Goal: Transaction & Acquisition: Download file/media

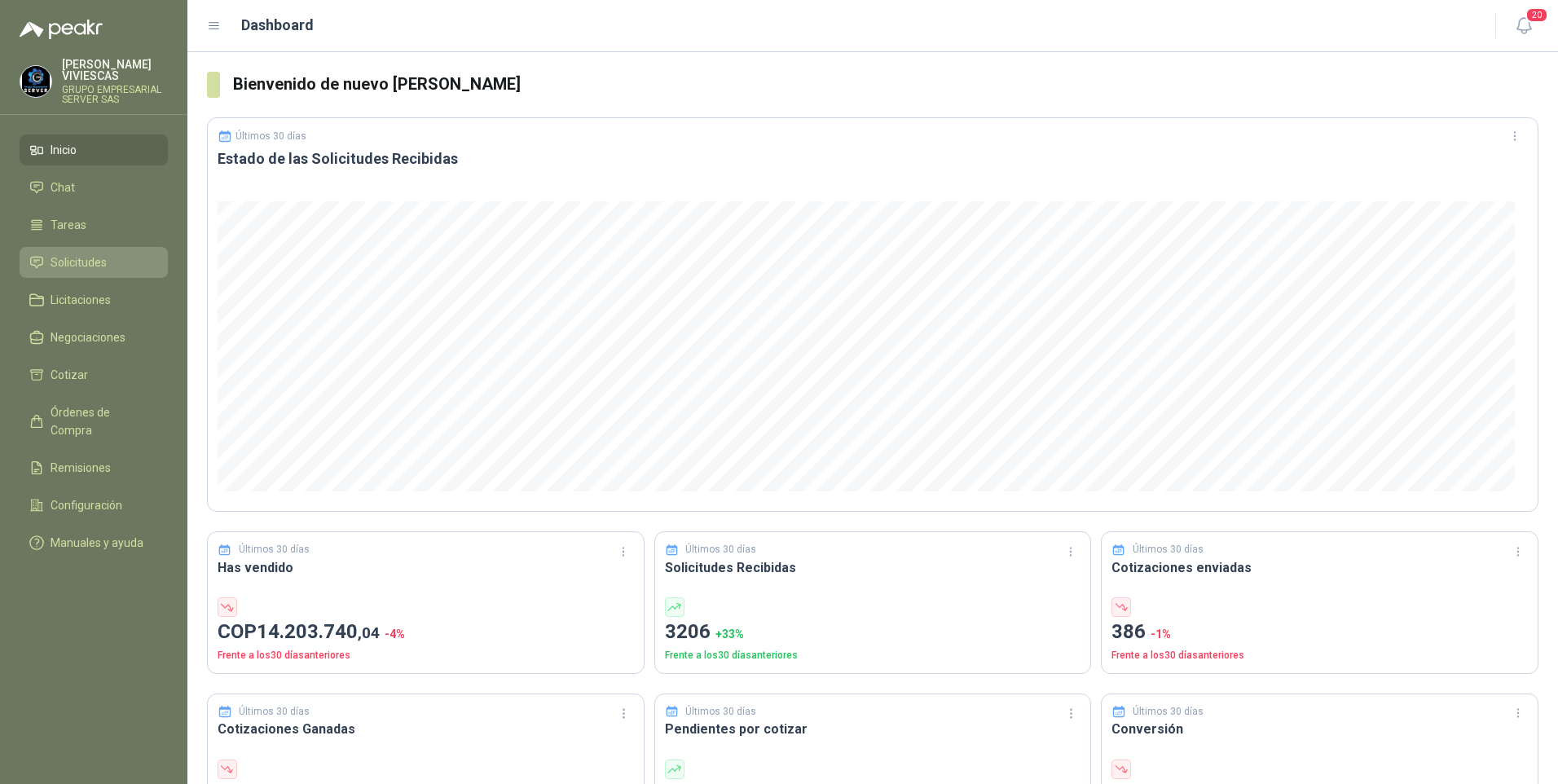
click at [75, 256] on span "Solicitudes" at bounding box center [78, 263] width 56 height 18
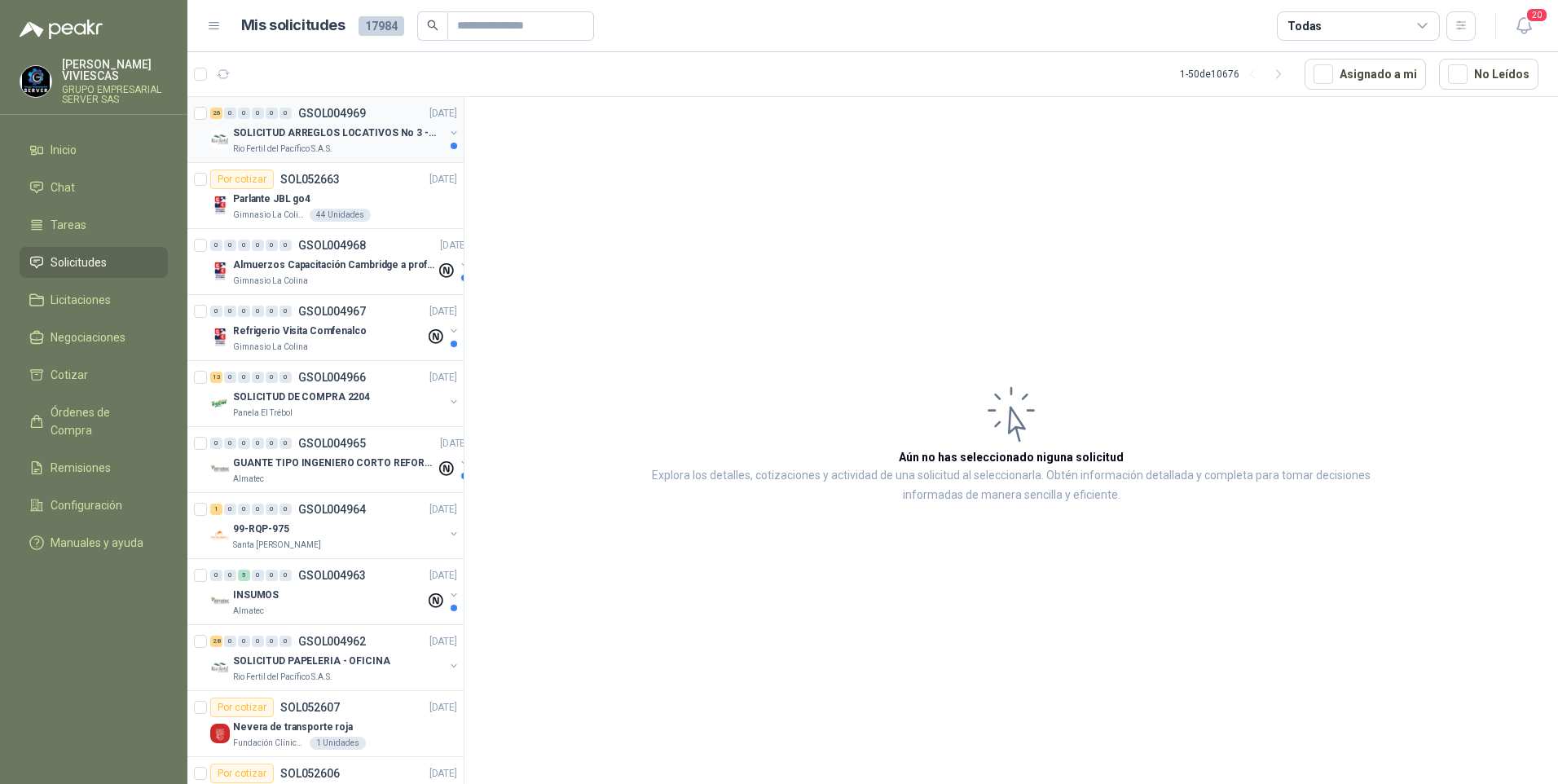
click at [320, 140] on p "SOLICITUD ARREGLOS LOCATIVOS No 3 - PICHINDE" at bounding box center [334, 133] width 203 height 16
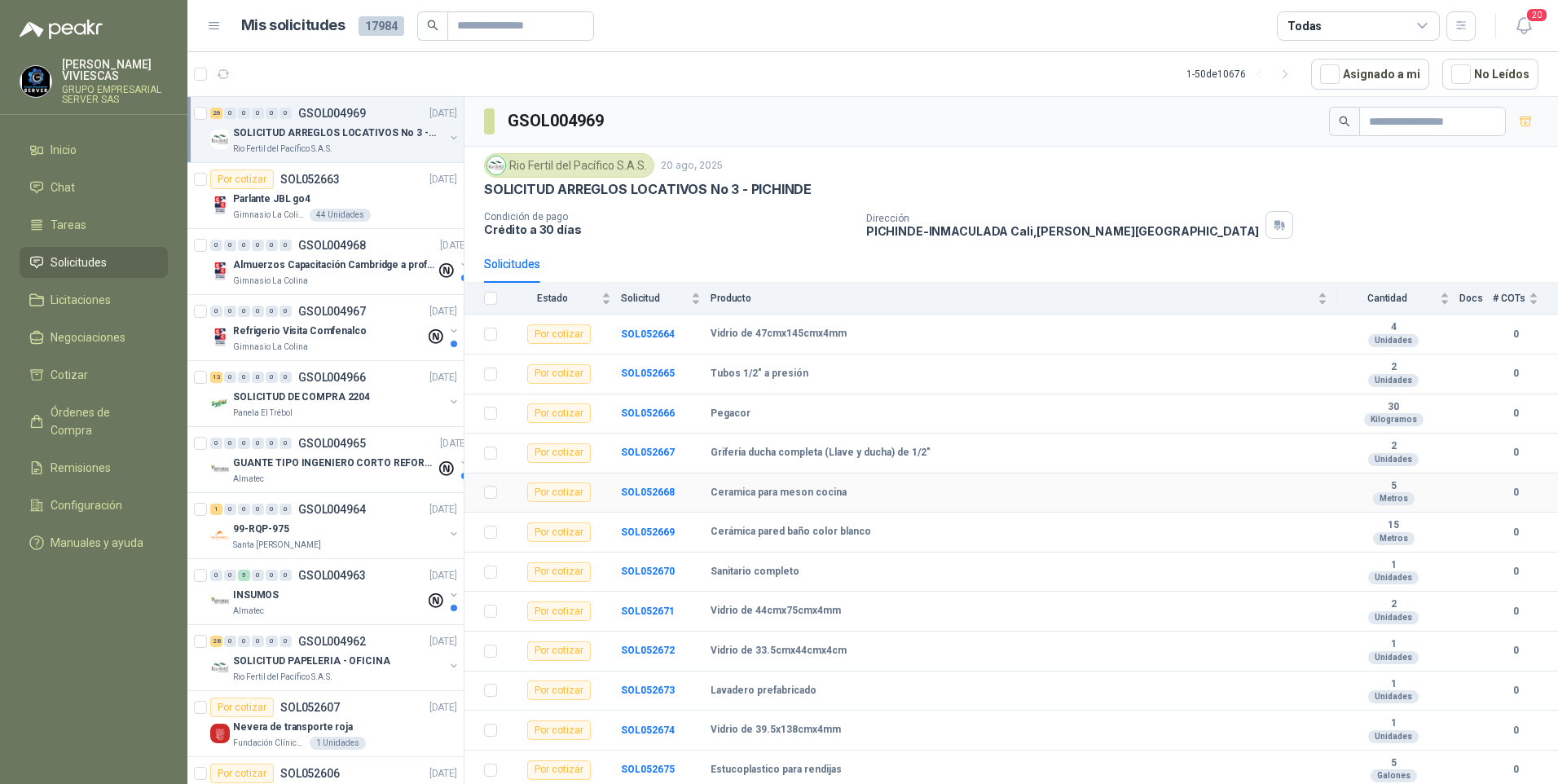
scroll to position [82, 0]
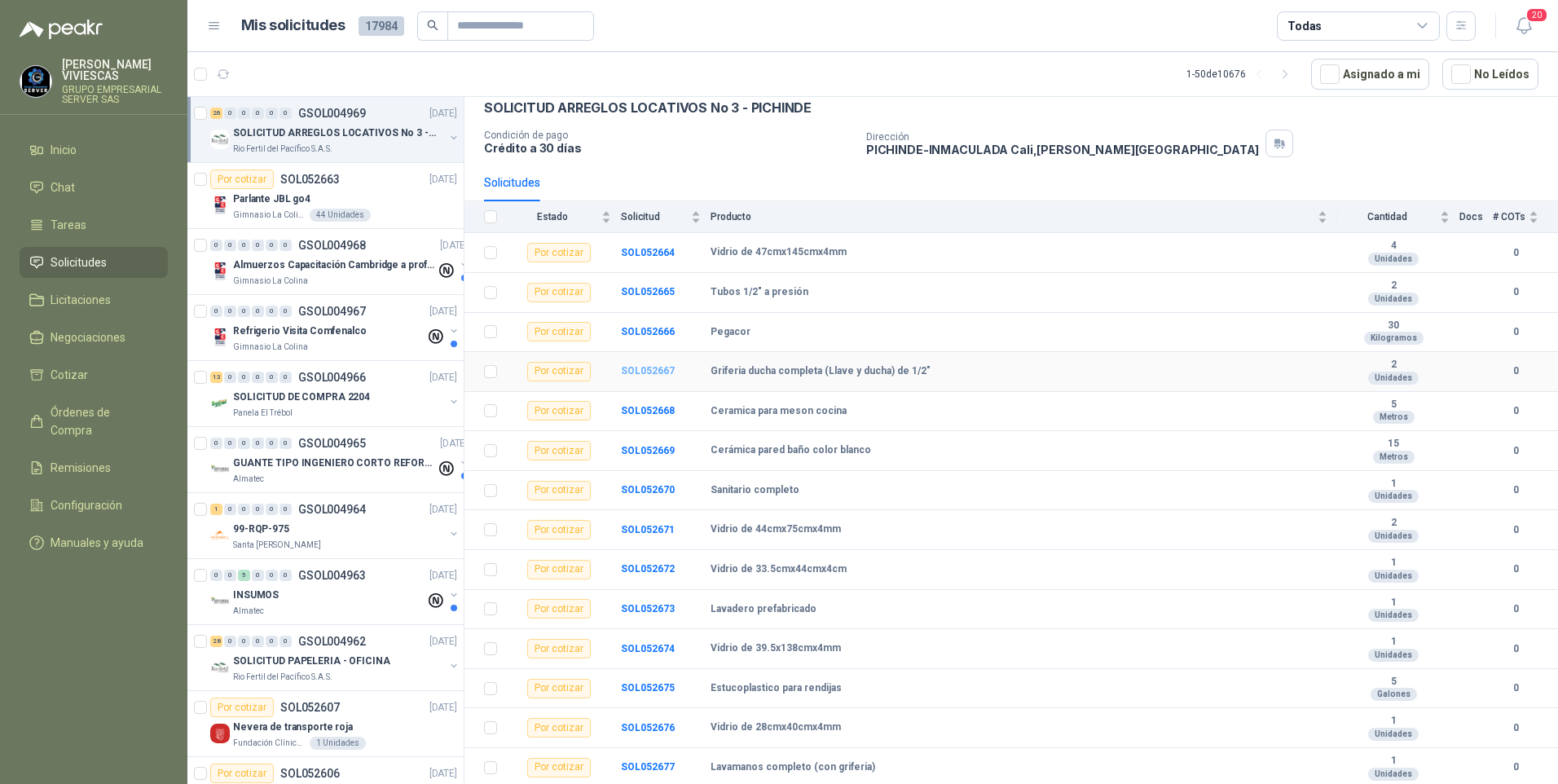
click at [642, 370] on b "SOL052667" at bounding box center [648, 371] width 54 height 11
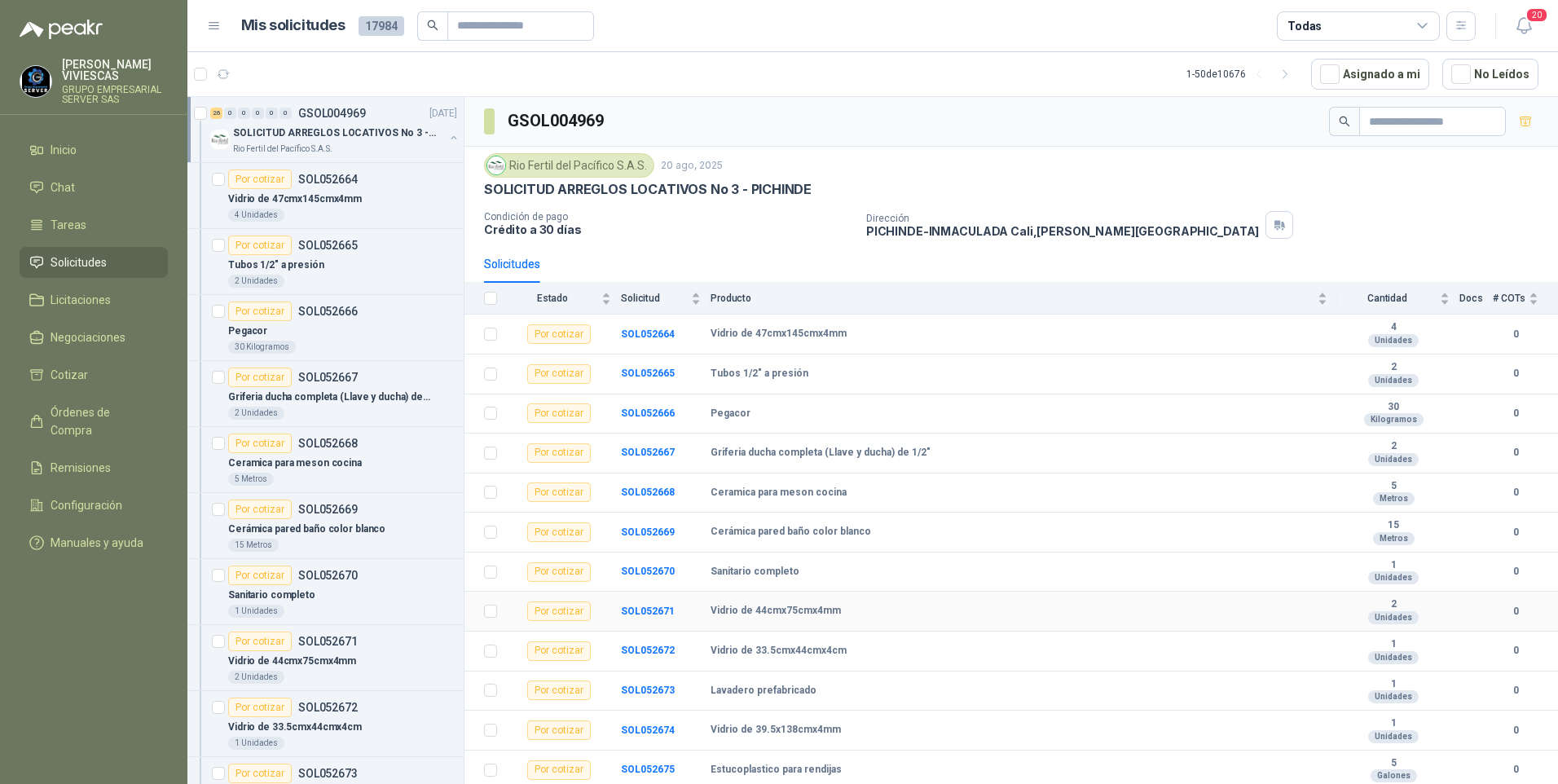
scroll to position [82, 0]
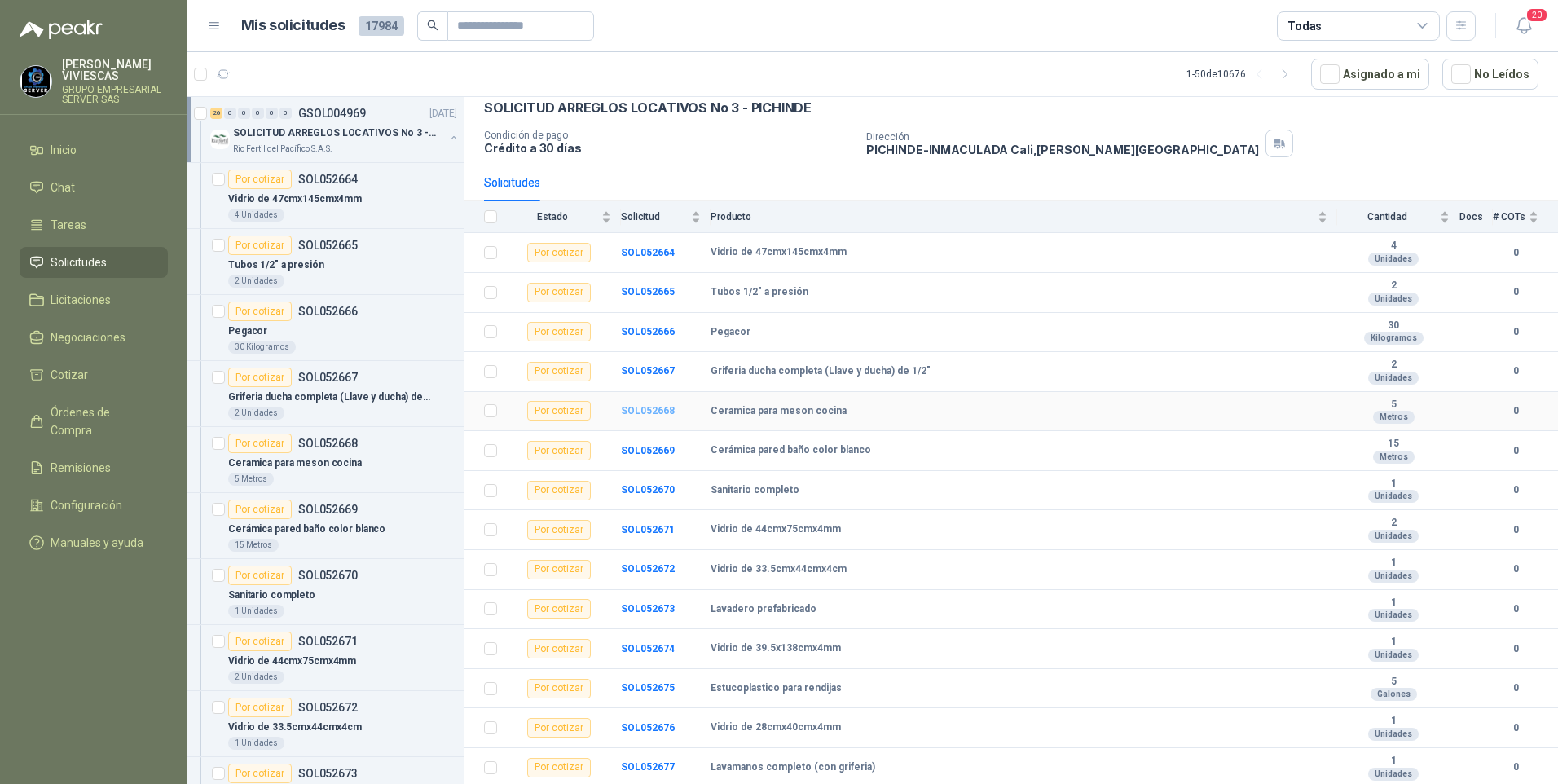
click at [658, 411] on b "SOL052668" at bounding box center [648, 410] width 54 height 11
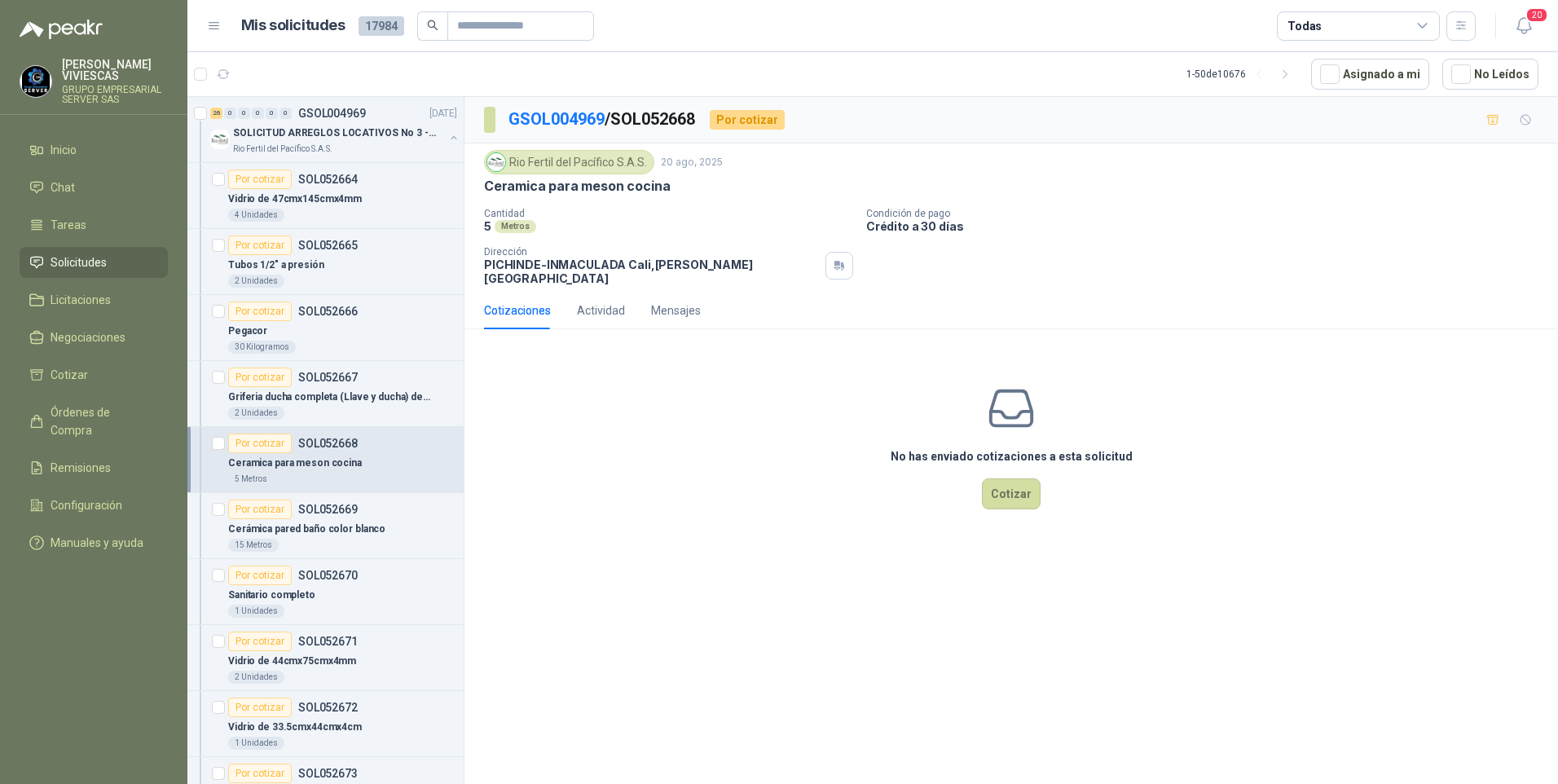
click at [675, 476] on div "No has enviado cotizaciones a esta solicitud Cotizar" at bounding box center [1011, 446] width 1094 height 208
drag, startPoint x: 650, startPoint y: 608, endPoint x: 588, endPoint y: 476, distance: 145.8
click at [651, 607] on div "GSOL004969 / SOL052668 Por cotizar Rio Fertil del Pacífico S.A.S. 20 ago, 2025 …" at bounding box center [1011, 443] width 1094 height 692
click at [304, 530] on p "Cerámica pared baño color blanco" at bounding box center [307, 528] width 158 height 16
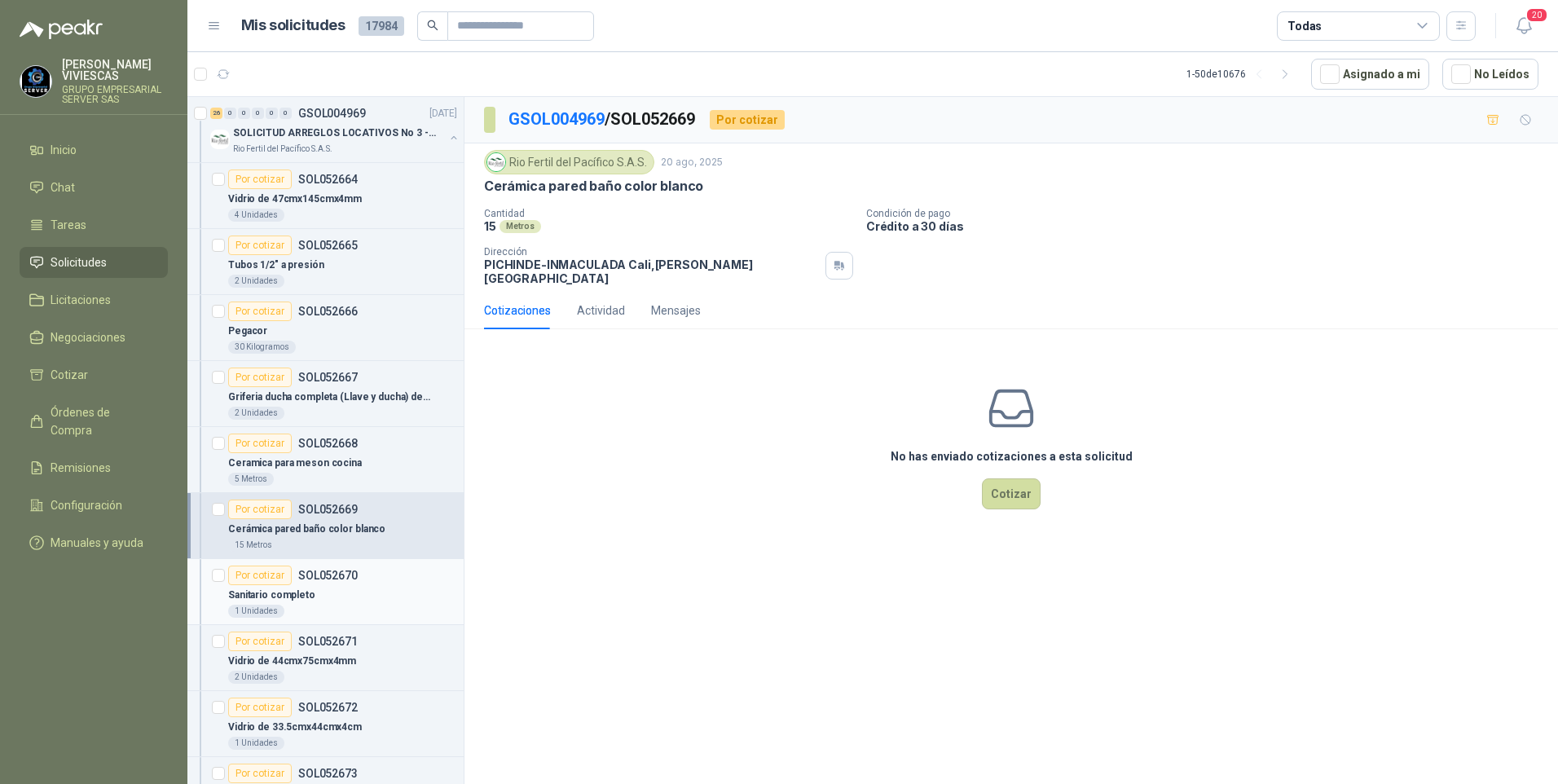
click at [267, 590] on p "Sanitario completo" at bounding box center [271, 594] width 87 height 16
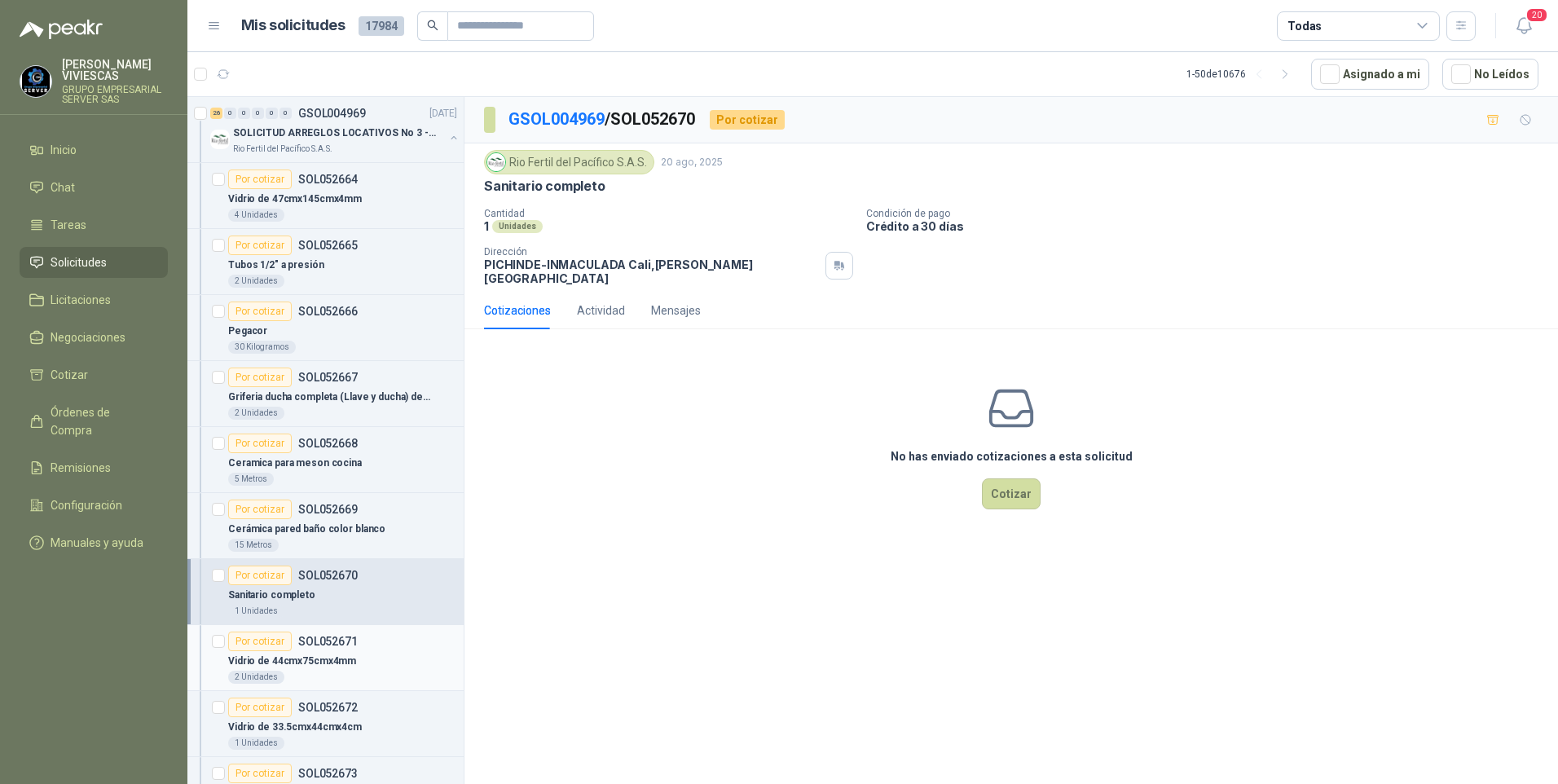
click at [278, 666] on p "Vidrio de 44cmx75cmx4mm" at bounding box center [292, 660] width 128 height 16
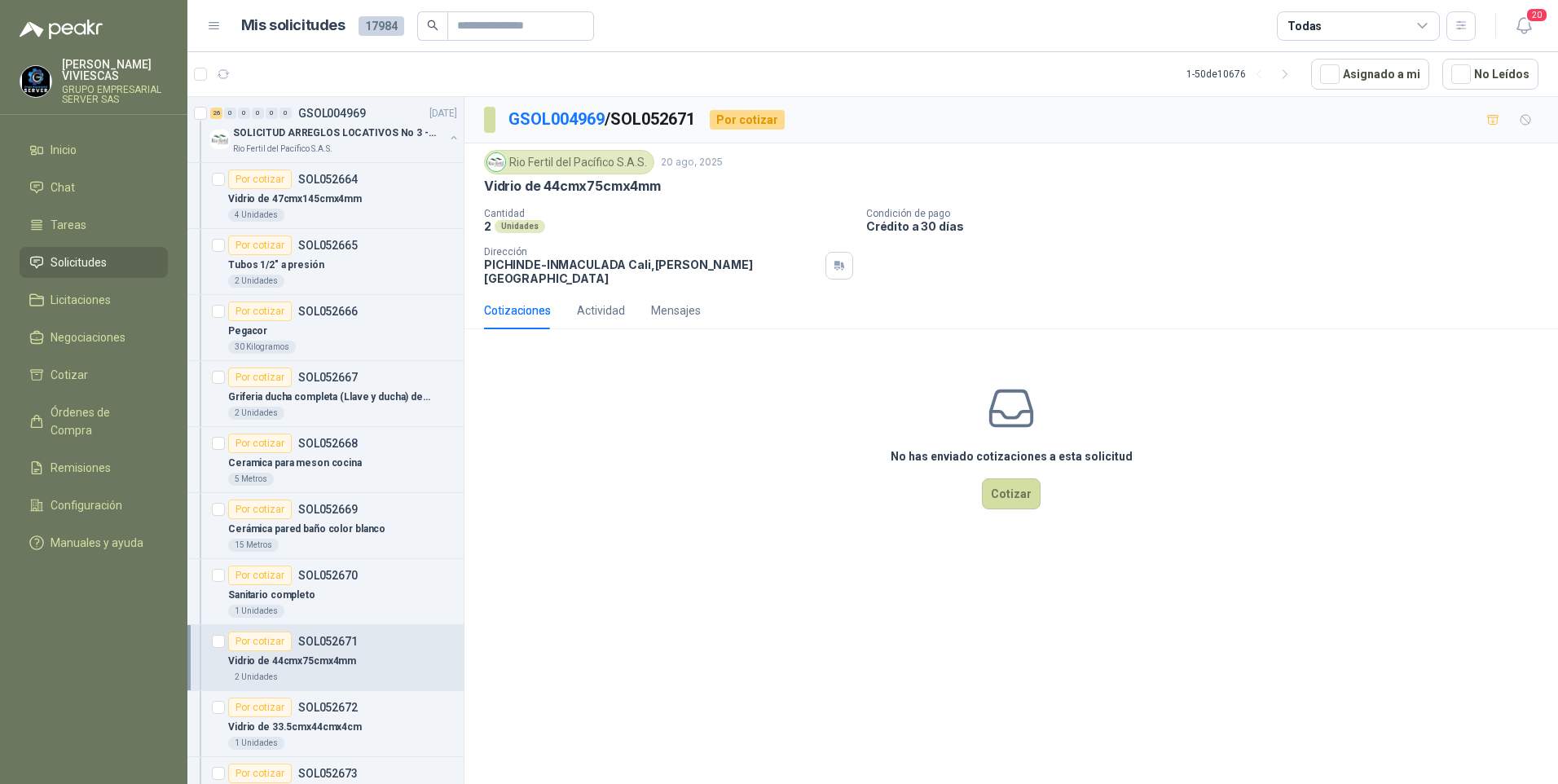
scroll to position [245, 0]
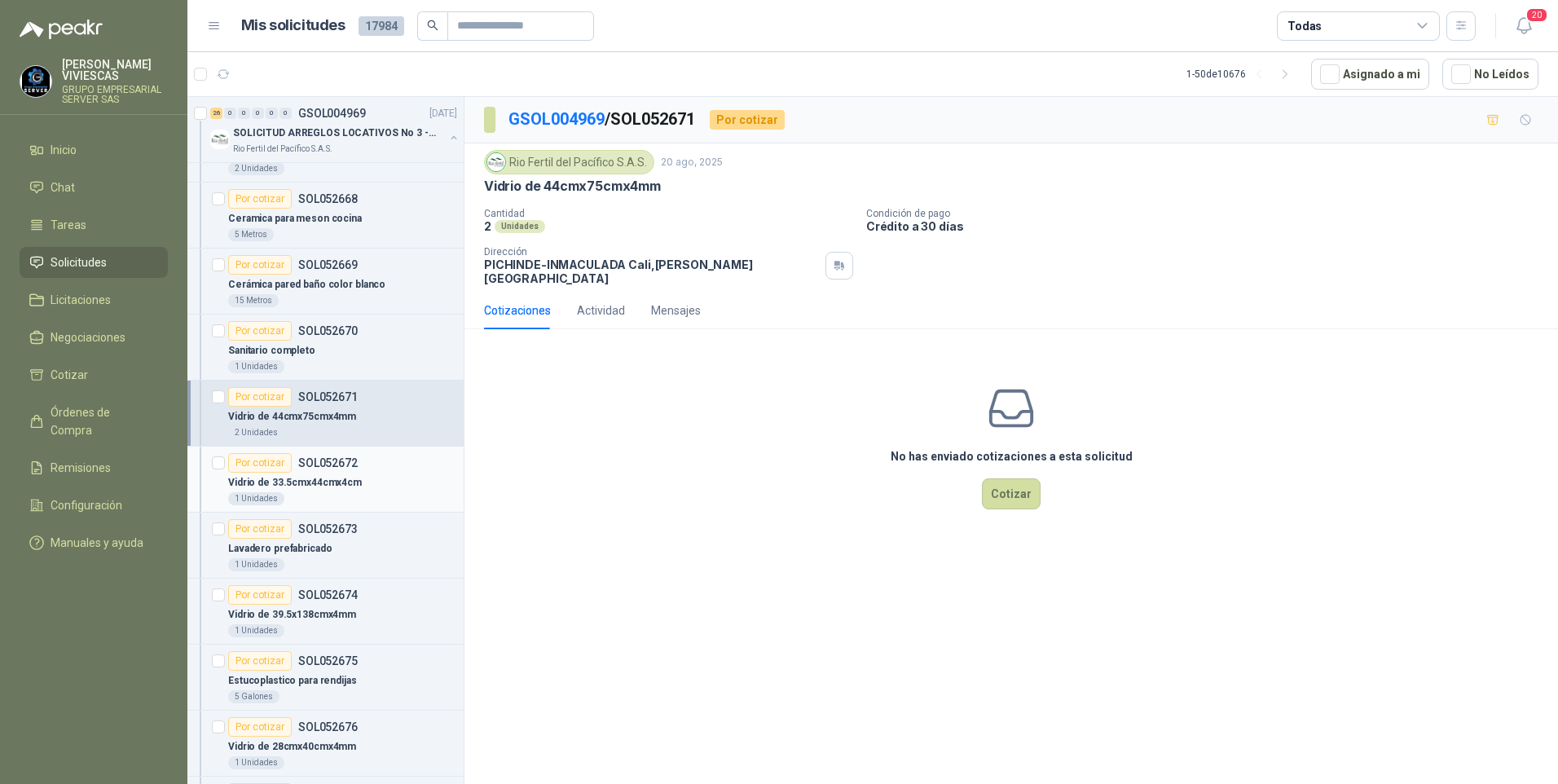
click at [272, 481] on p "Vidrio de 33.5cmx44cmx4cm" at bounding box center [295, 483] width 134 height 16
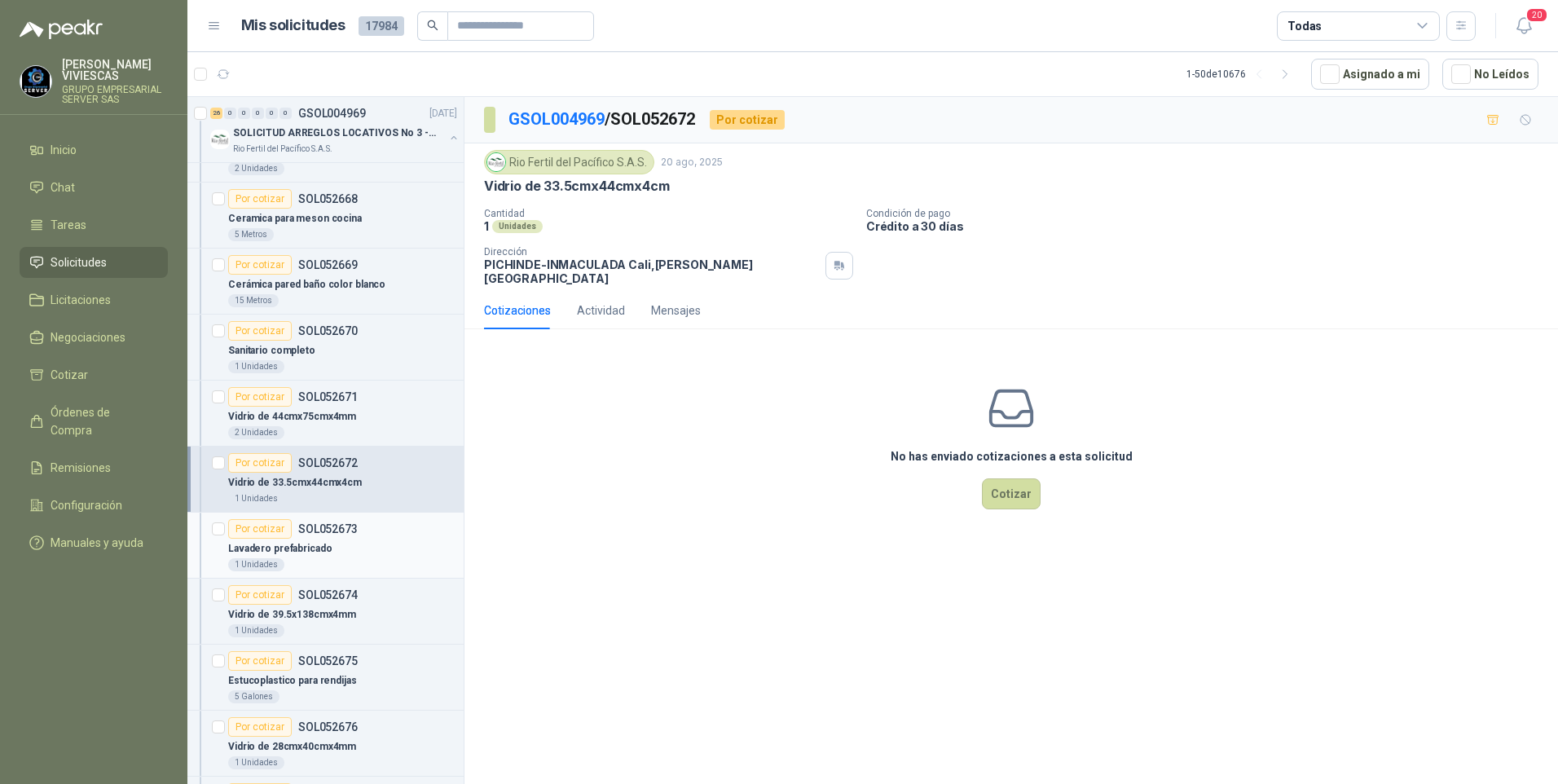
click at [296, 545] on p "Lavadero prefabricado" at bounding box center [279, 549] width 104 height 16
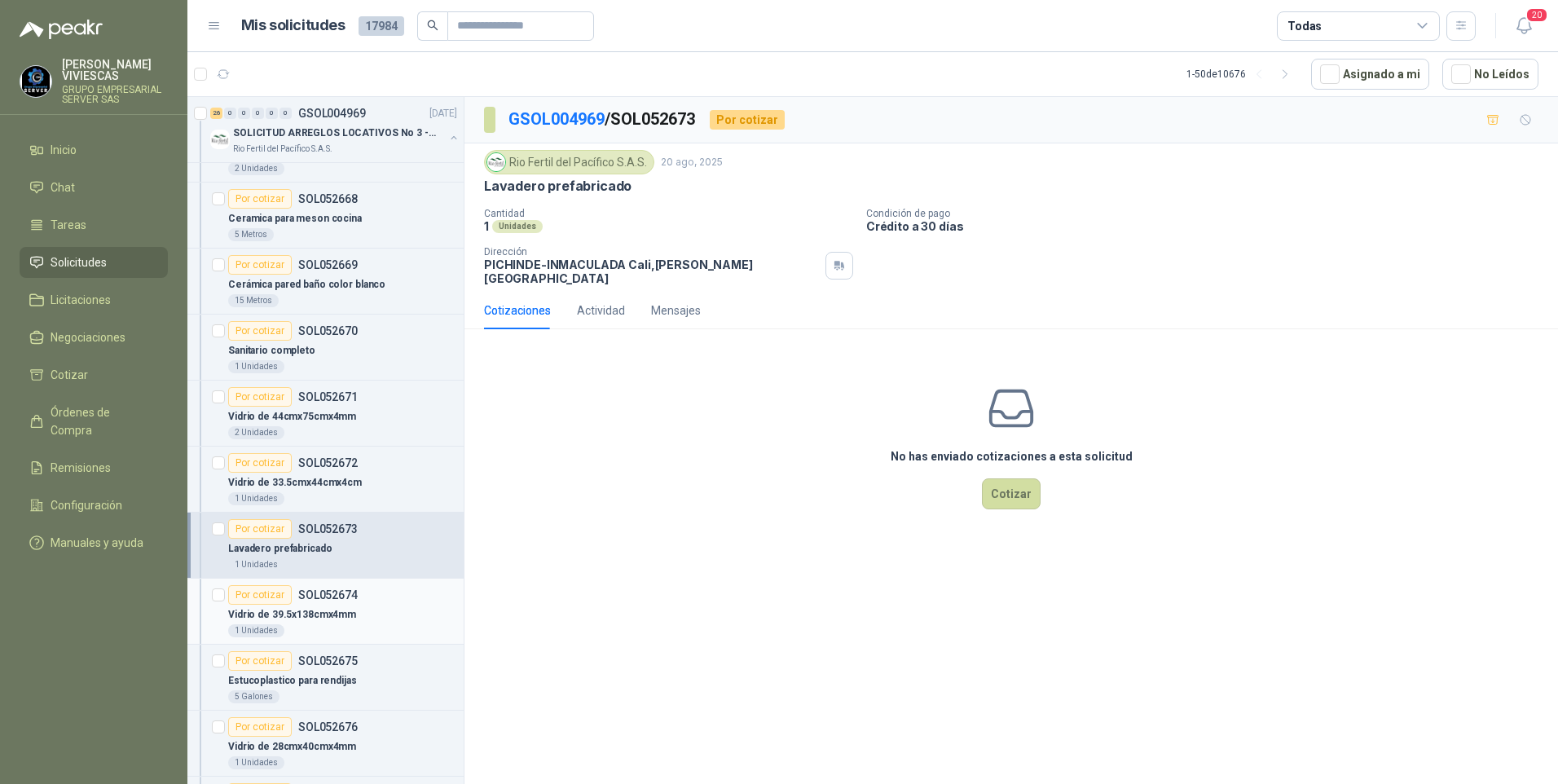
click at [302, 615] on p "Vidrio de 39.5x138cmx4mm" at bounding box center [292, 615] width 128 height 16
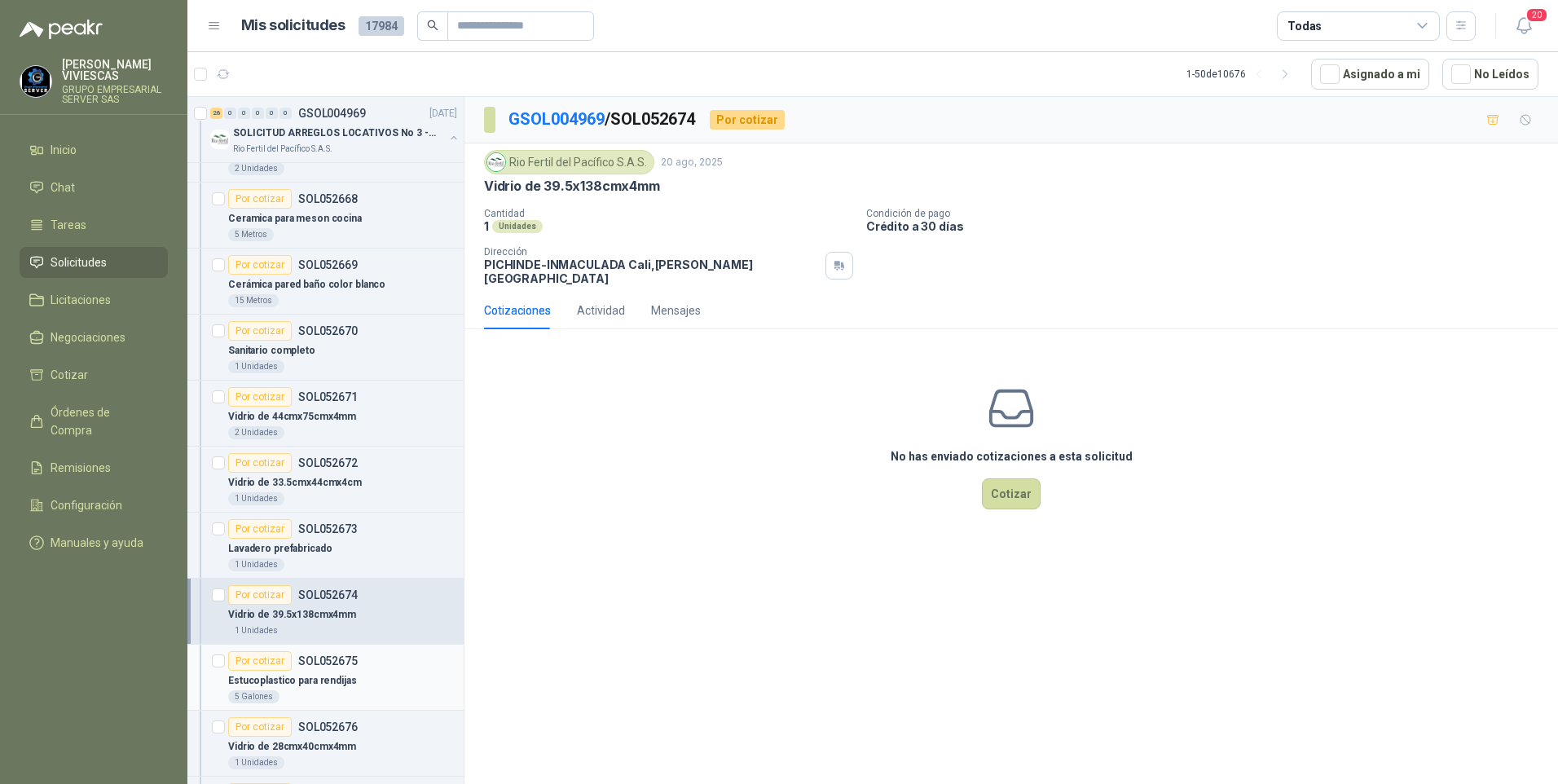
click at [303, 683] on p "Estucoplastico para rendijas" at bounding box center [292, 681] width 129 height 16
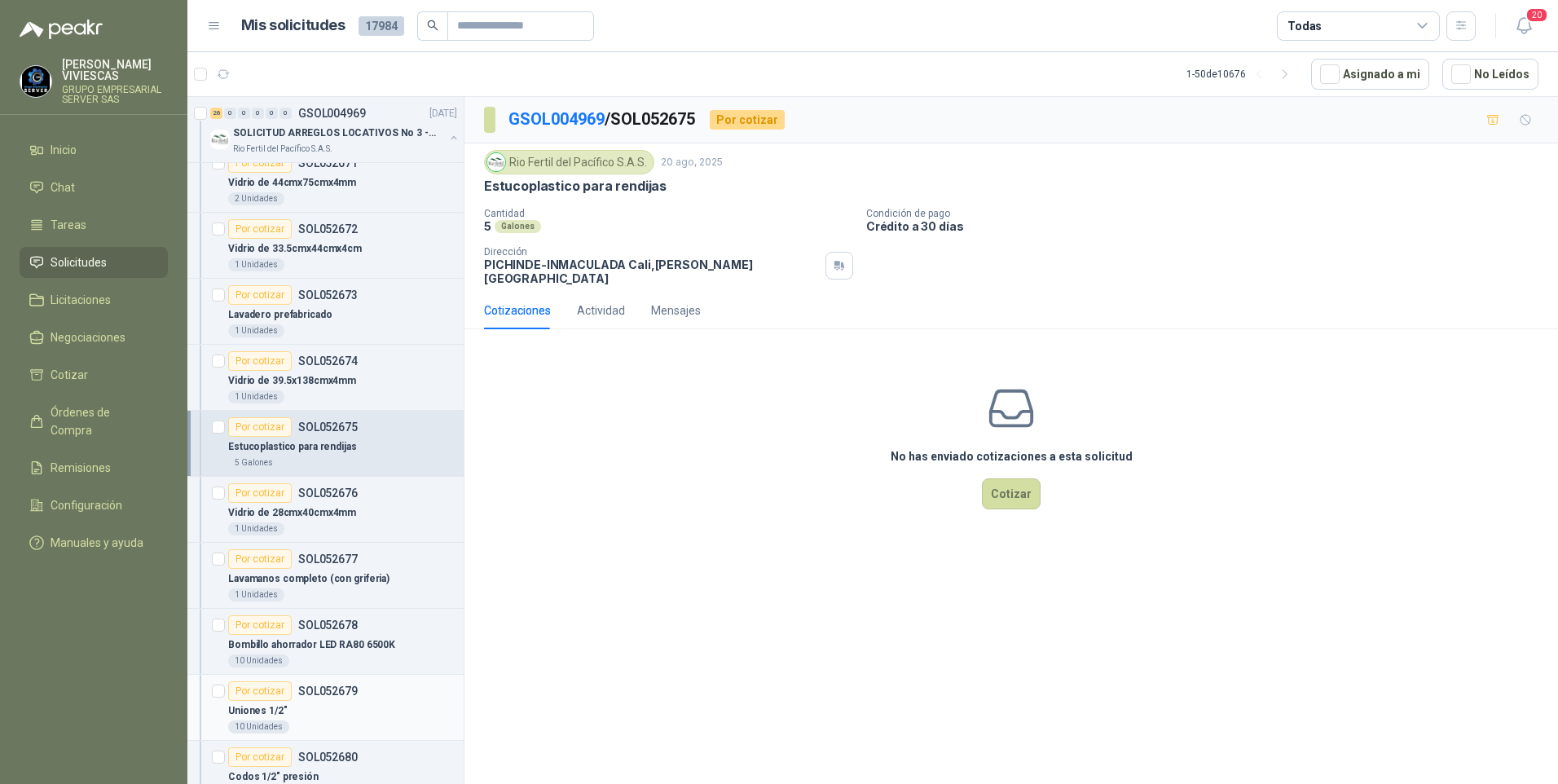
scroll to position [489, 0]
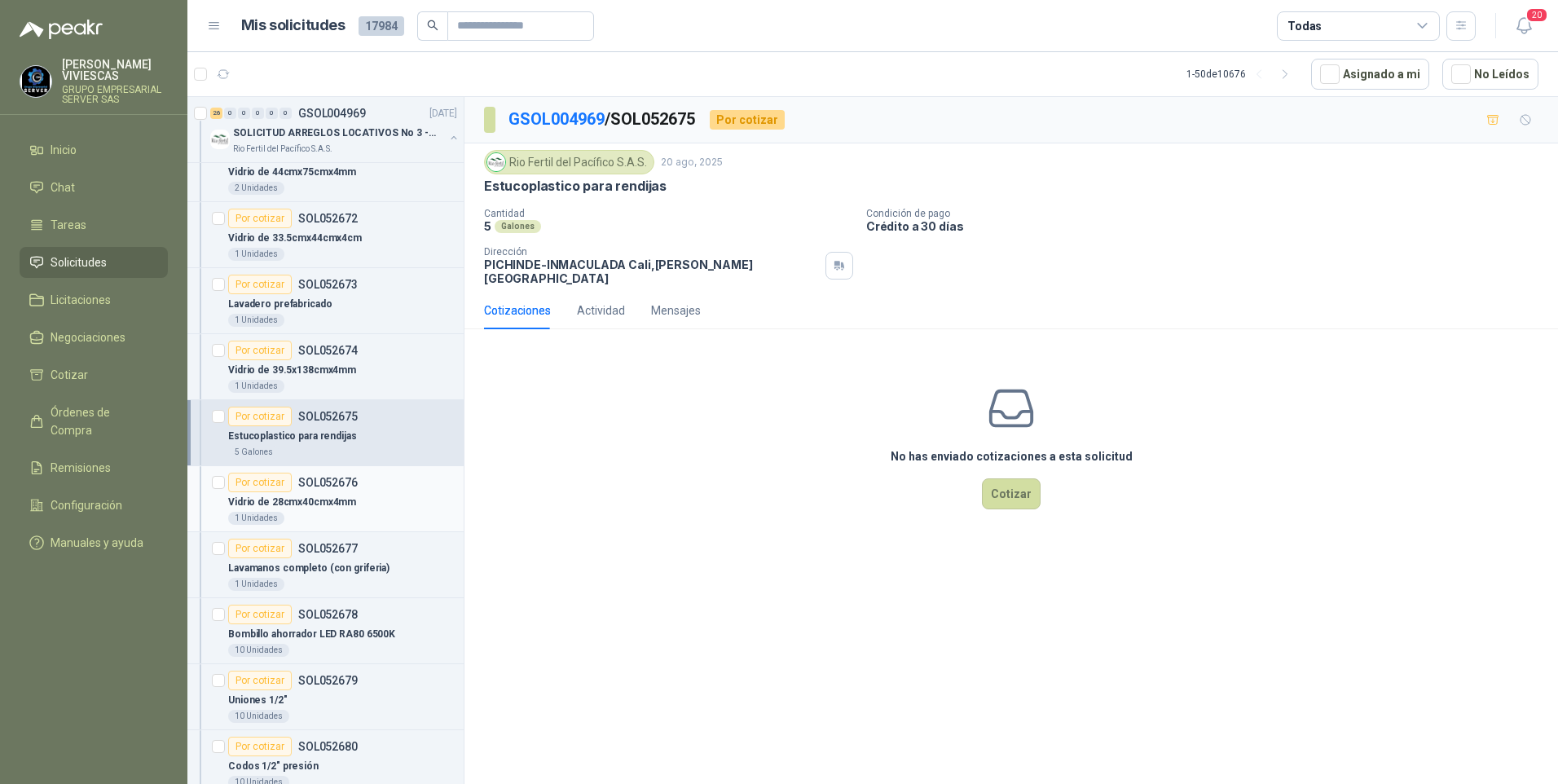
click at [277, 497] on p "Vidrio de 28cmx40cmx4mm" at bounding box center [292, 502] width 128 height 16
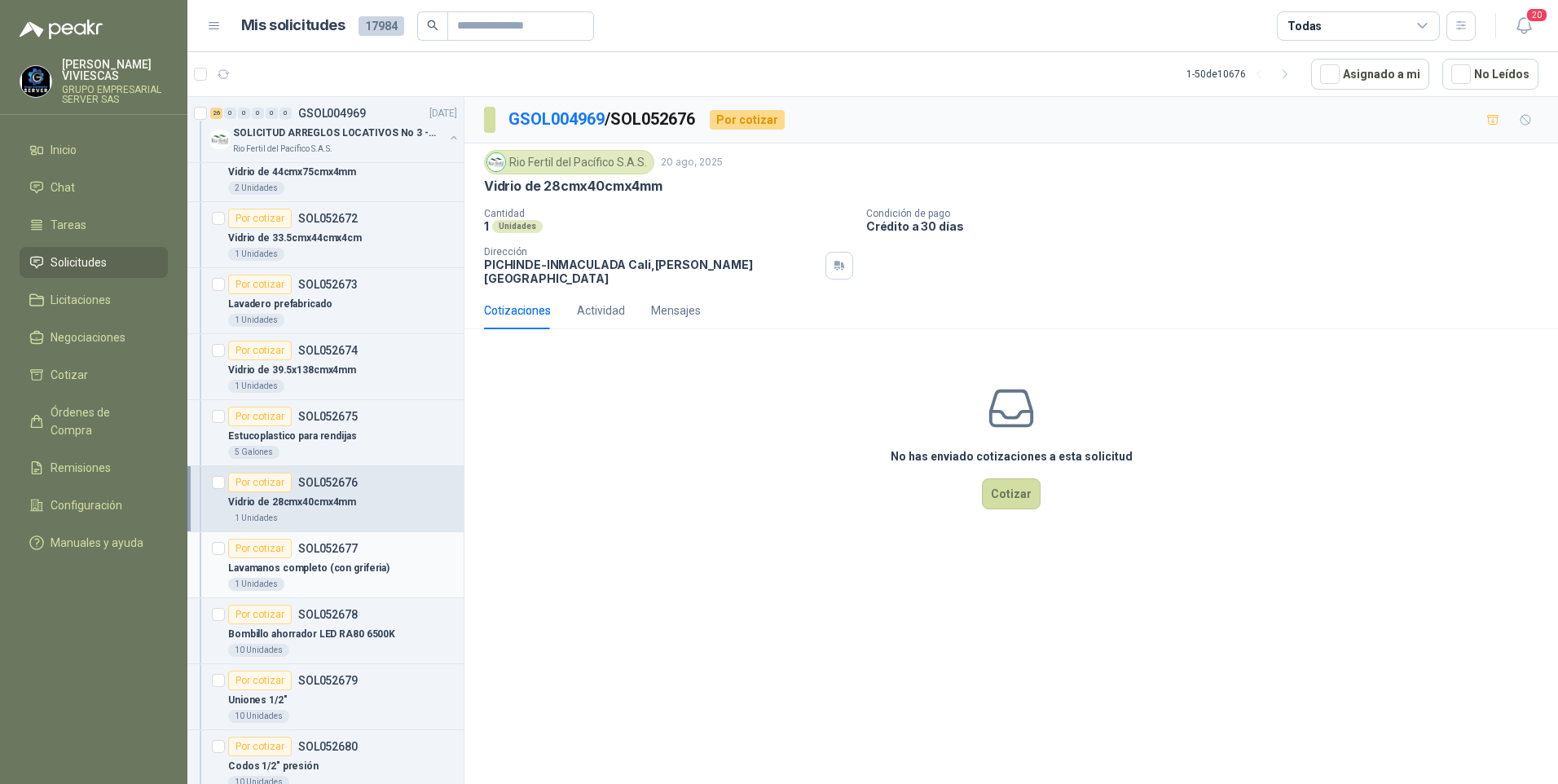
click at [293, 561] on p "Lavamanos completo (con griferia)" at bounding box center [309, 568] width 161 height 16
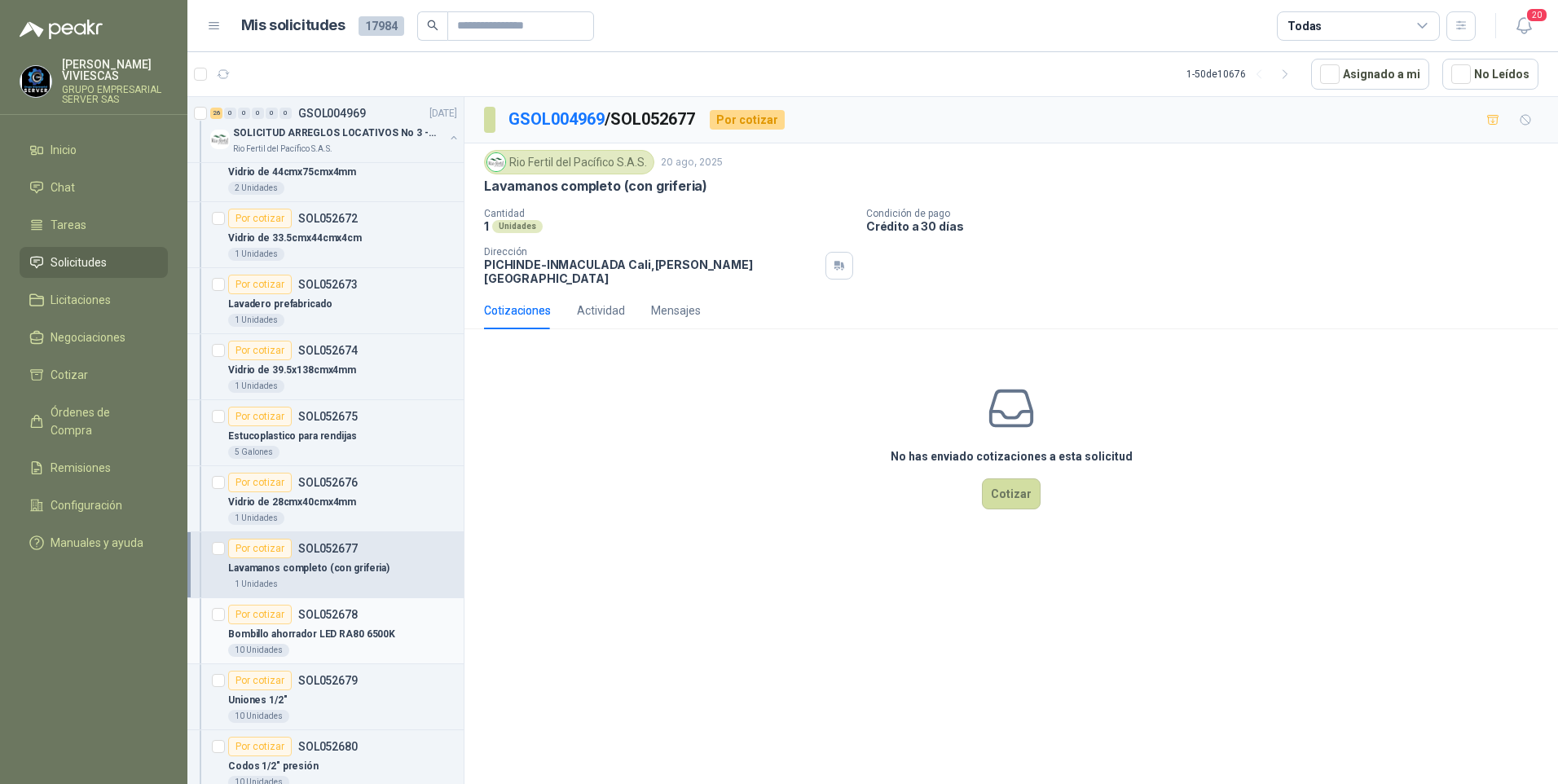
click at [311, 634] on p "Bombillo ahorrador LED RA80 6500K" at bounding box center [311, 634] width 167 height 16
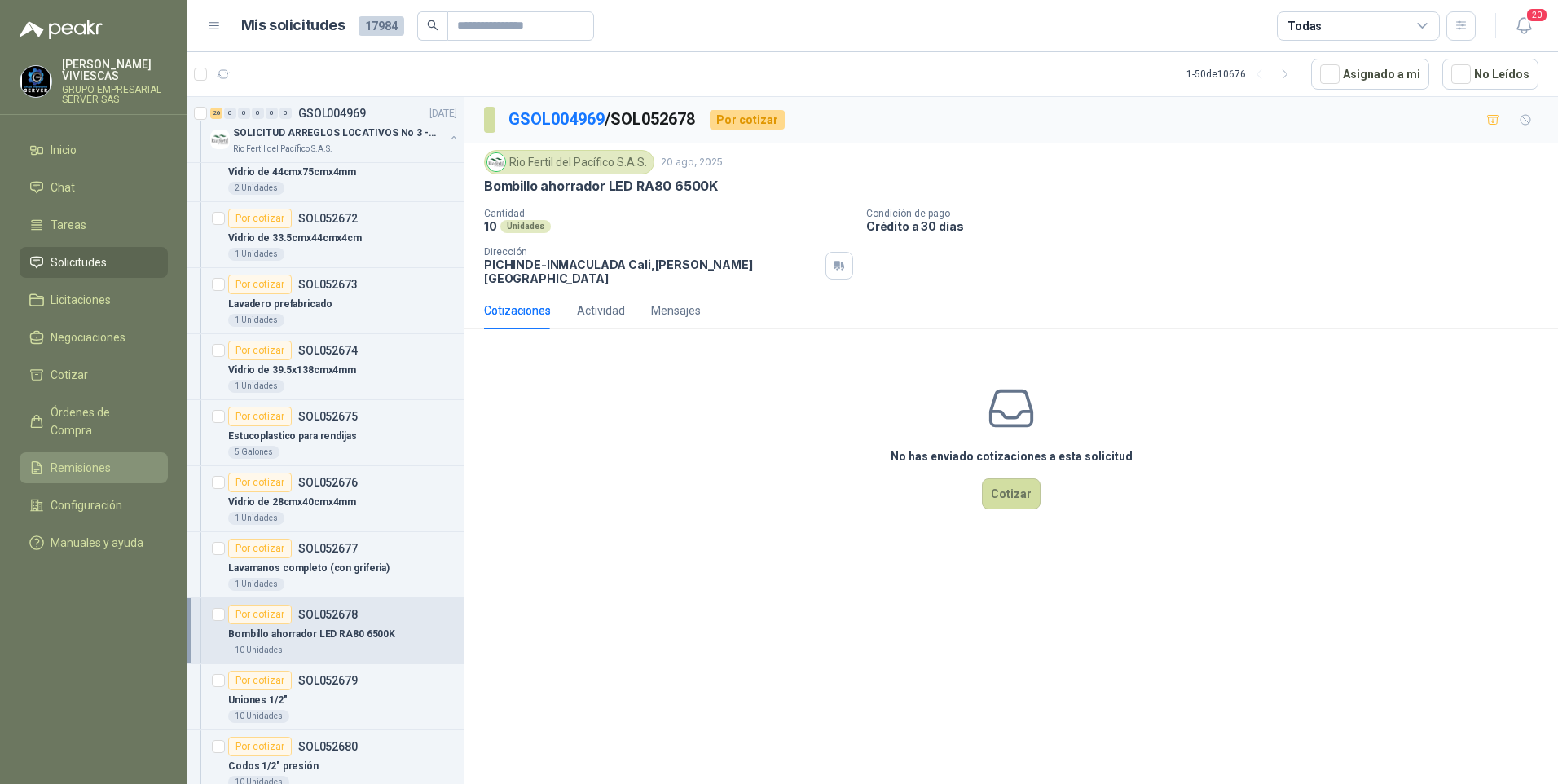
click at [80, 459] on span "Remisiones" at bounding box center [81, 468] width 60 height 18
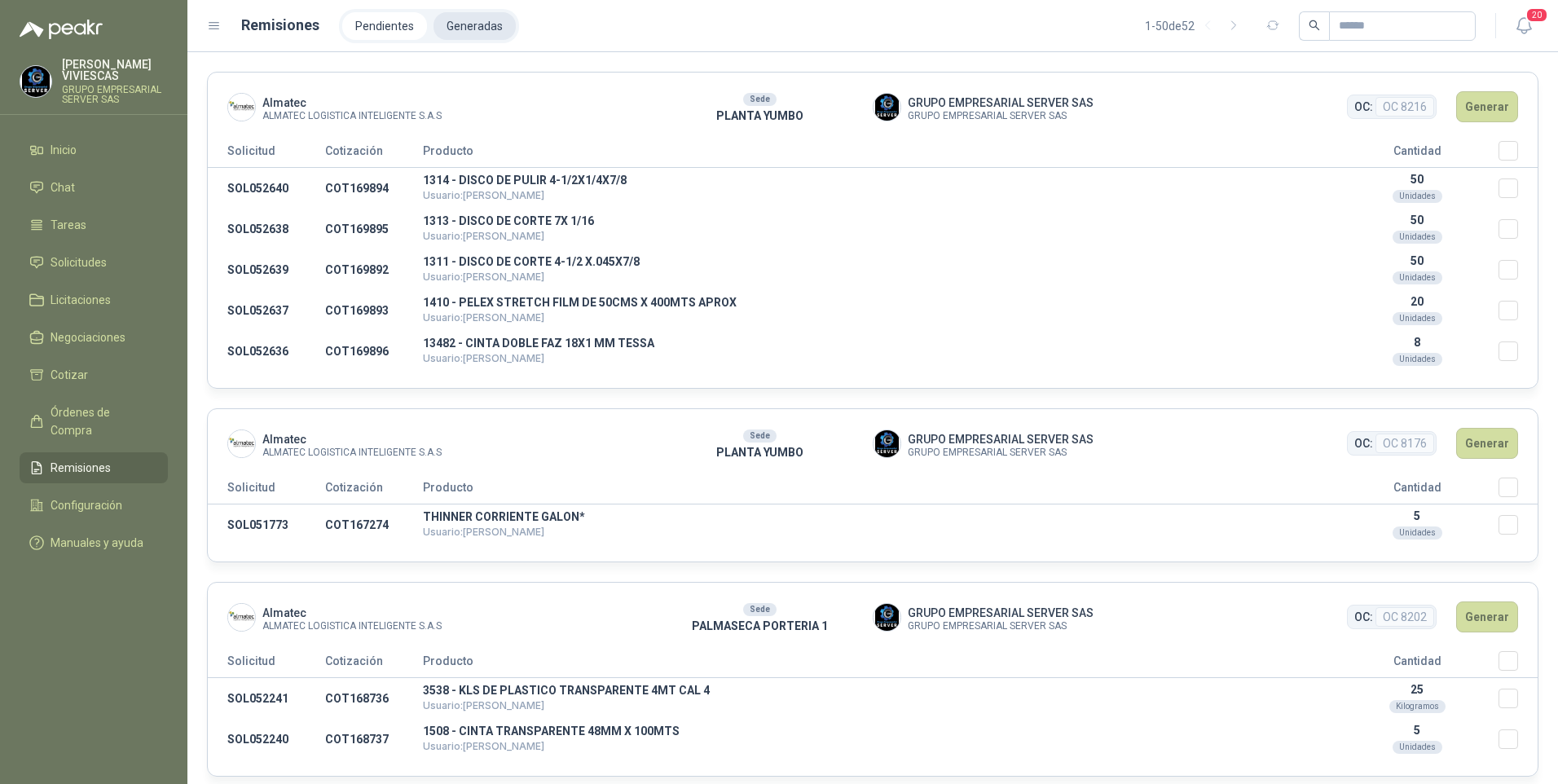
click at [472, 26] on li "Generadas" at bounding box center [474, 26] width 82 height 27
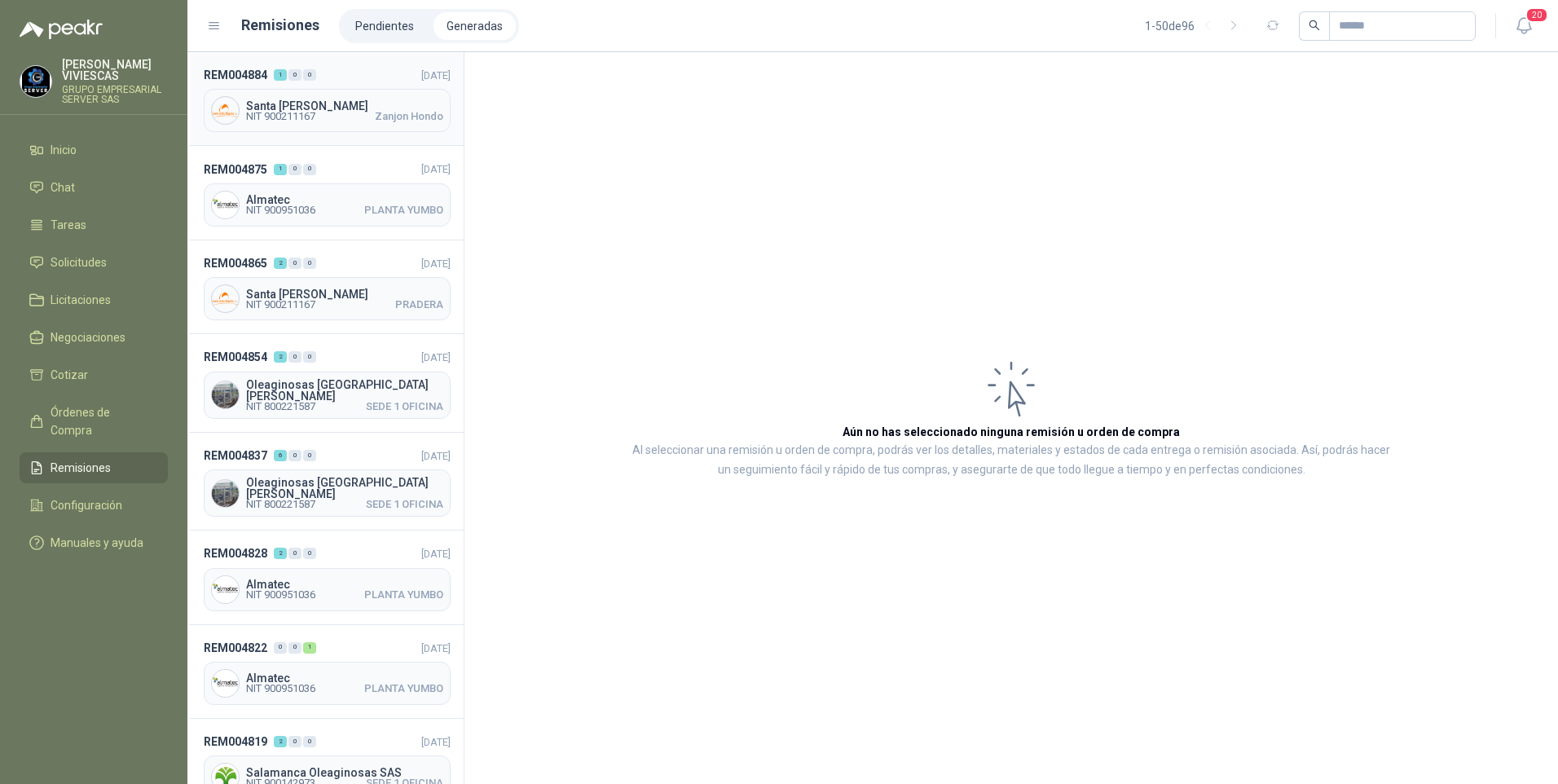
click at [288, 114] on span "NIT 900211167" at bounding box center [281, 116] width 70 height 10
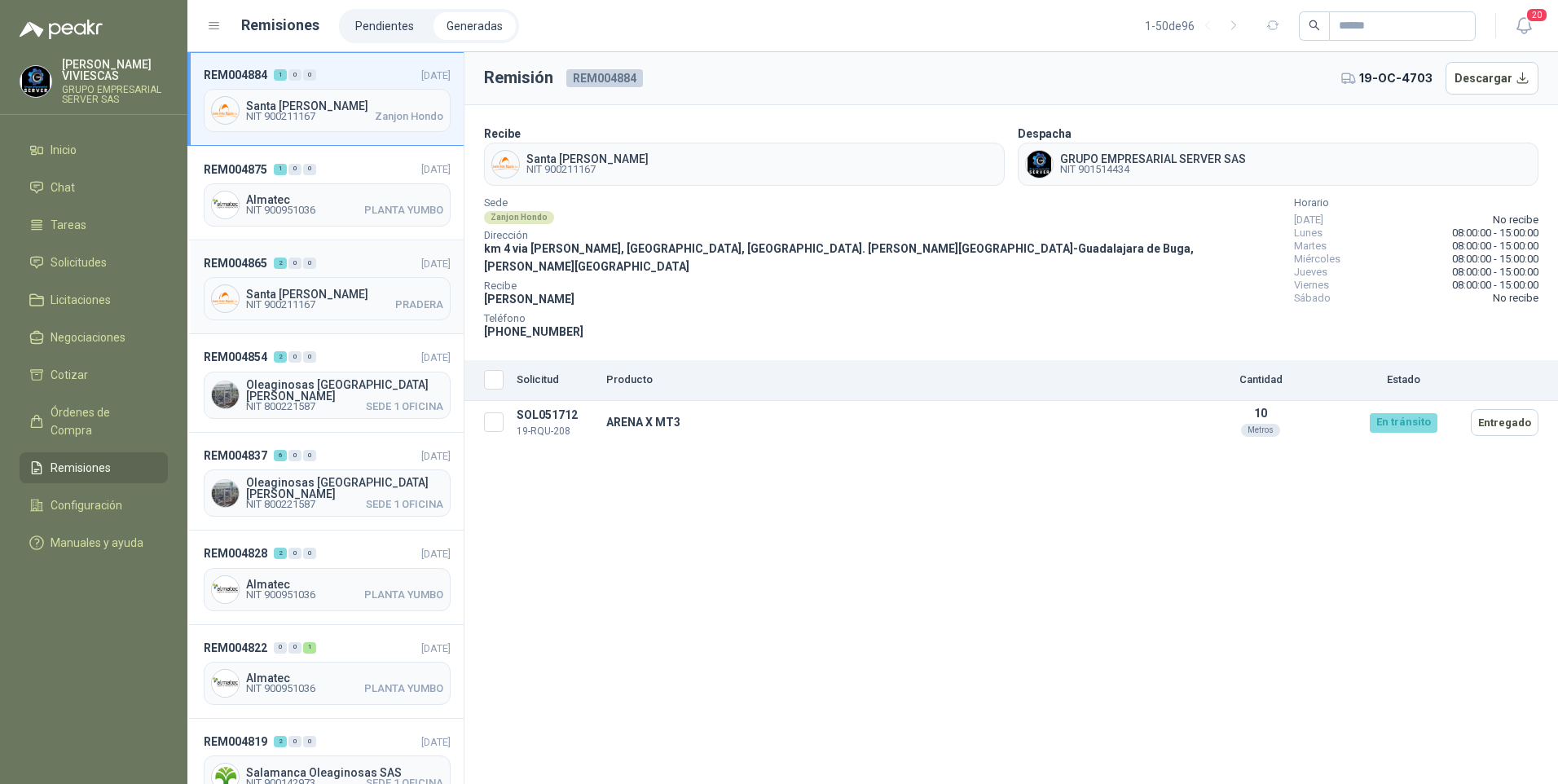
click at [275, 299] on span "NIT 900211167" at bounding box center [281, 304] width 70 height 10
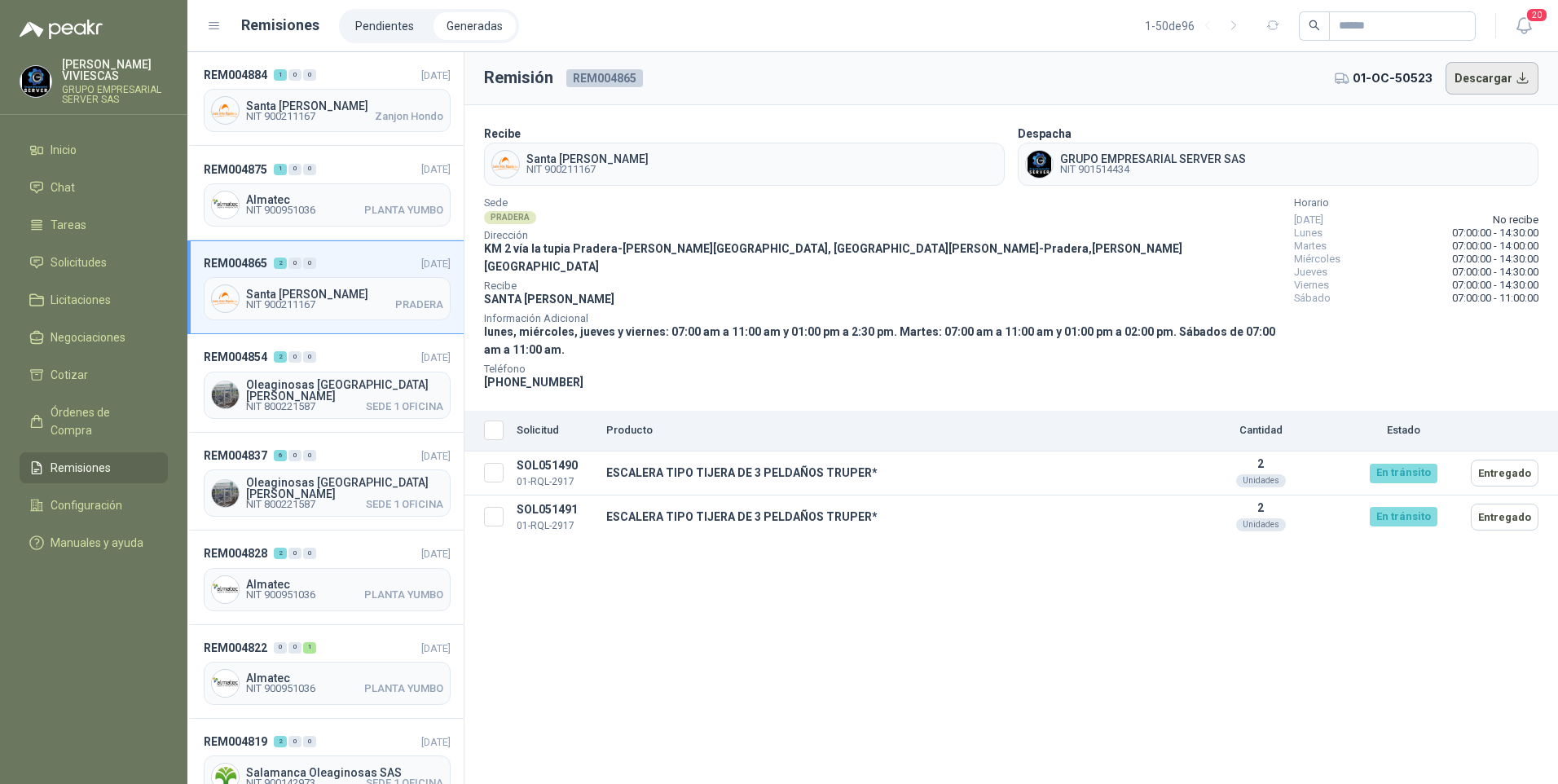
click at [1483, 86] on button "Descargar" at bounding box center [1492, 79] width 93 height 33
